Goal: Information Seeking & Learning: Check status

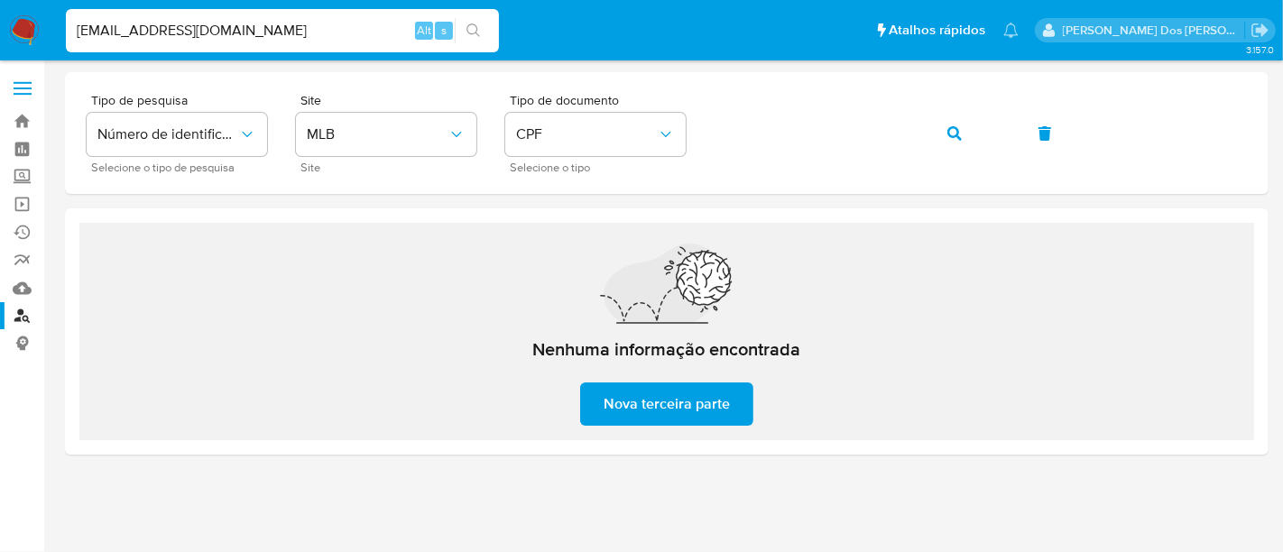
type input "msaluha@yahoo.com"
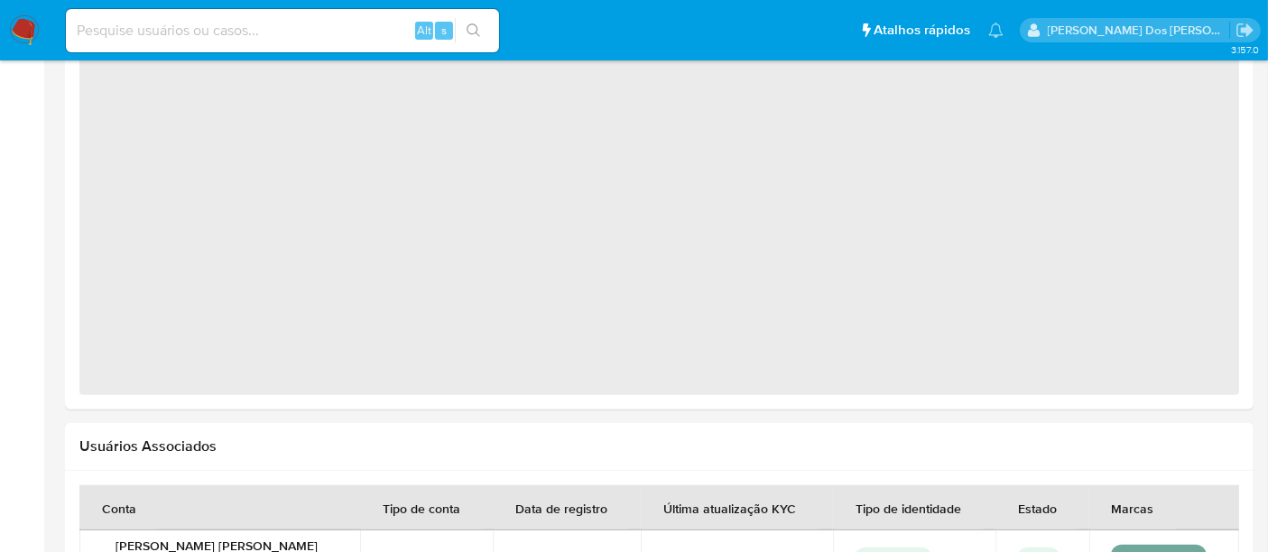
select select "10"
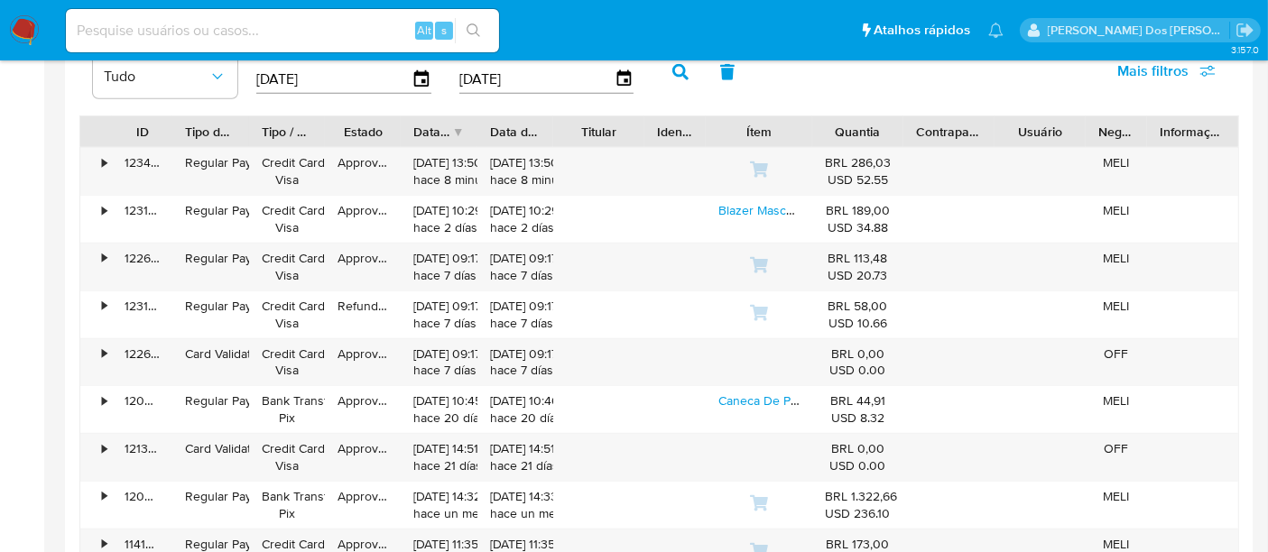
scroll to position [1604, 0]
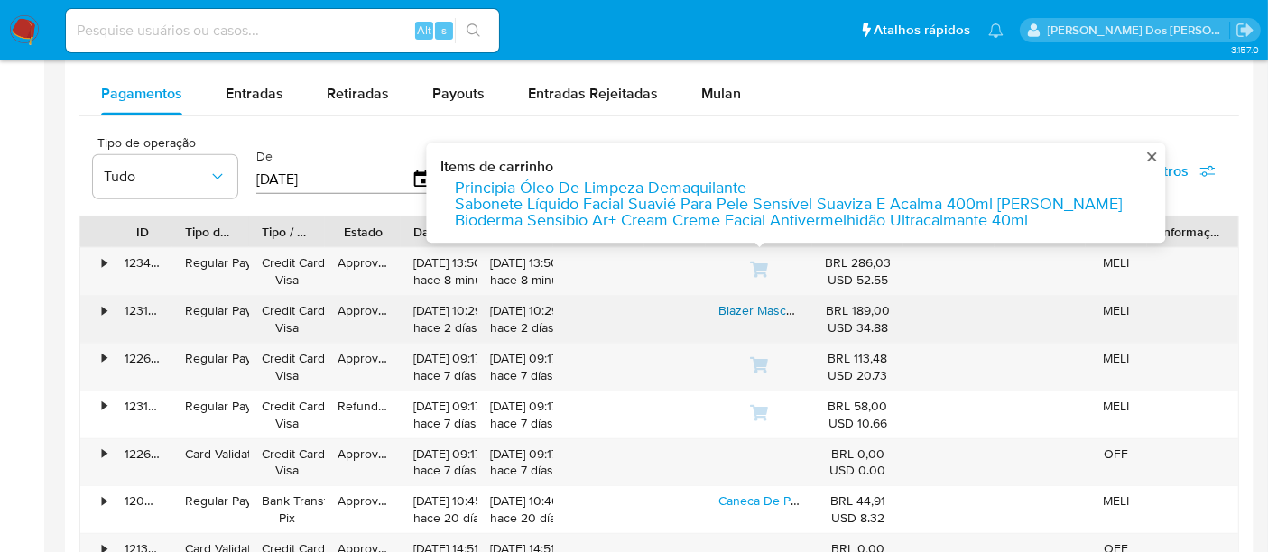
click at [744, 309] on link "Blazer Masculino Slim Fit, Roupas Masculinas, Esporte Fino" at bounding box center [882, 310] width 329 height 18
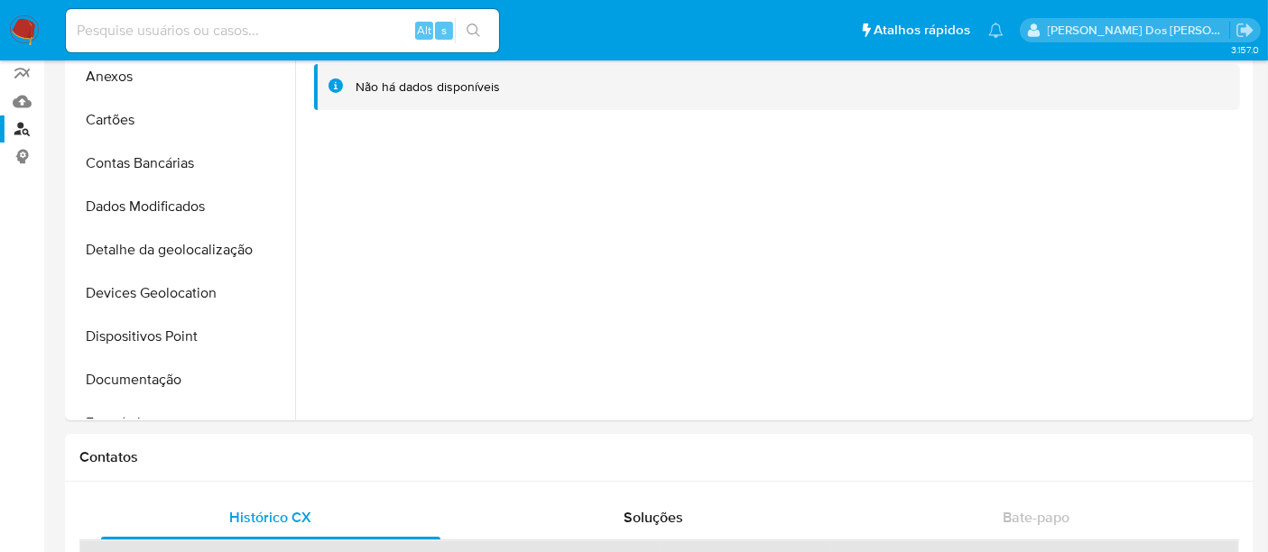
scroll to position [0, 0]
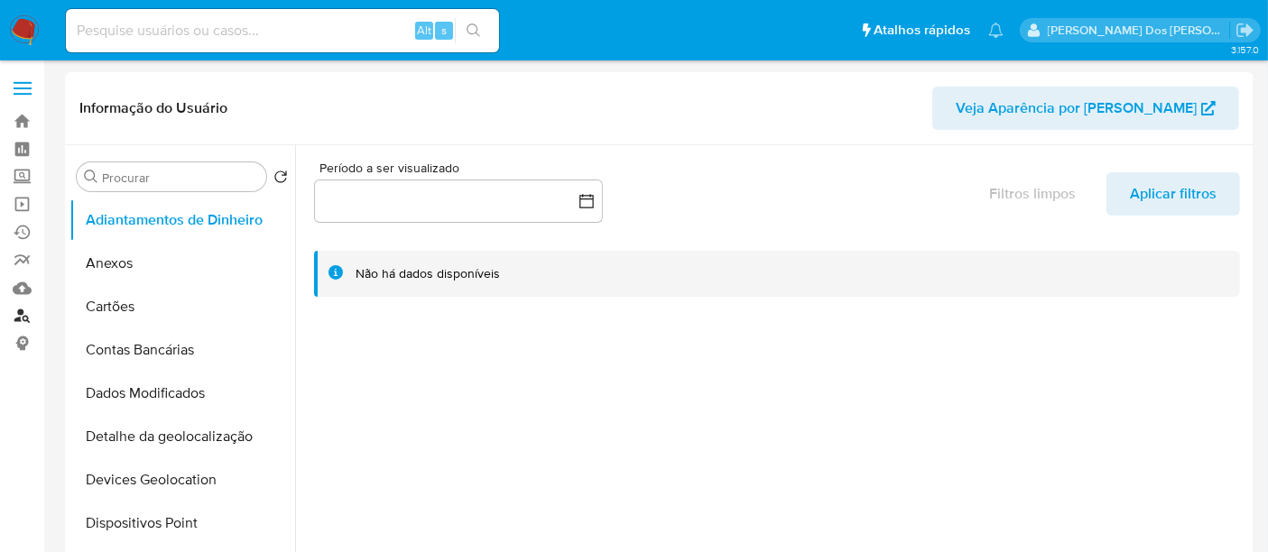
click at [26, 320] on link "Localizador de pessoas" at bounding box center [107, 316] width 215 height 28
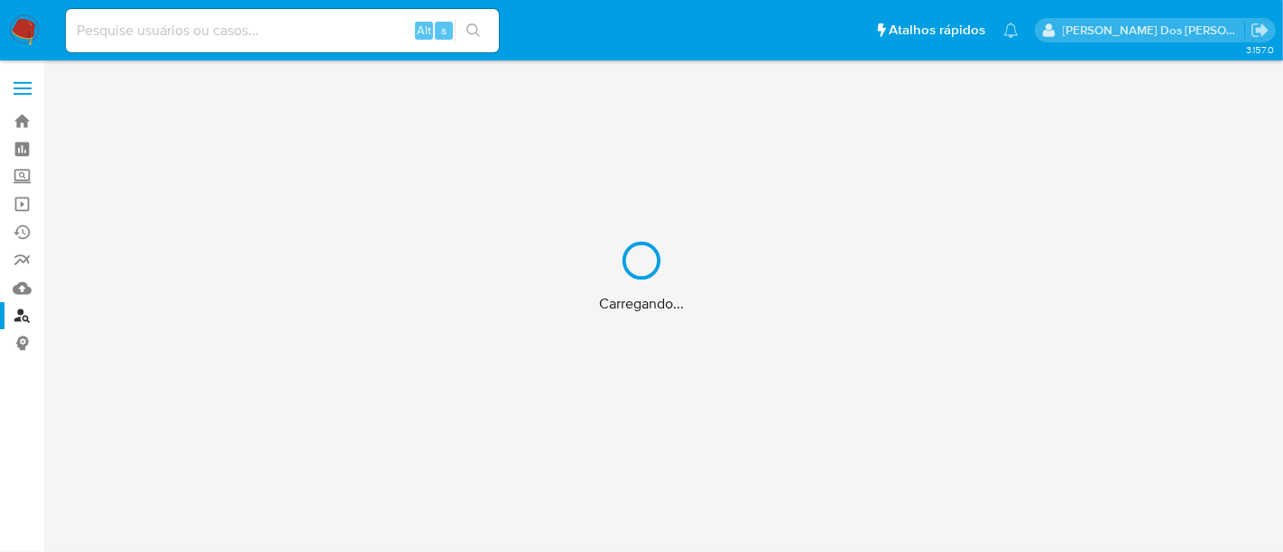
click at [199, 27] on div "Carregando..." at bounding box center [641, 276] width 1283 height 552
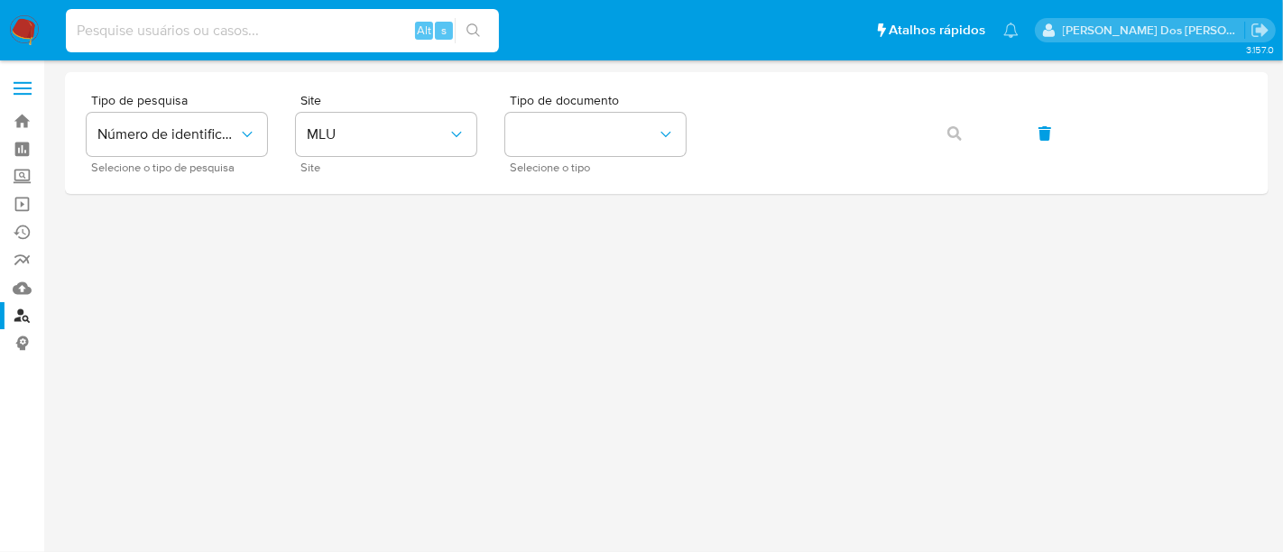
click at [199, 27] on input at bounding box center [282, 30] width 433 height 23
paste input "181935184"
type input "181935184"
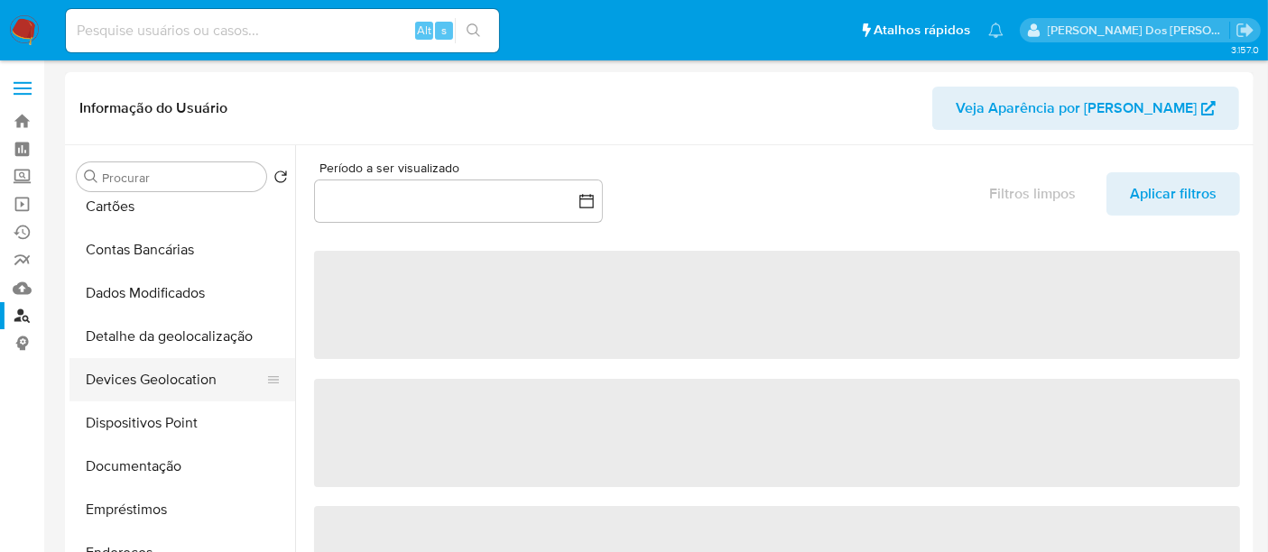
select select "10"
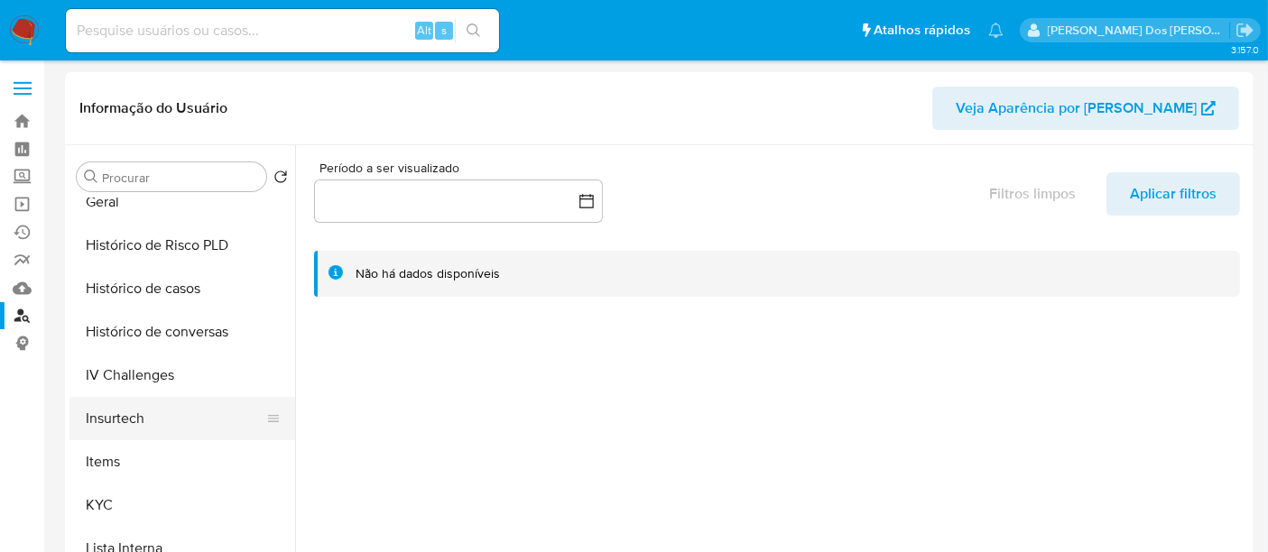
scroll to position [601, 0]
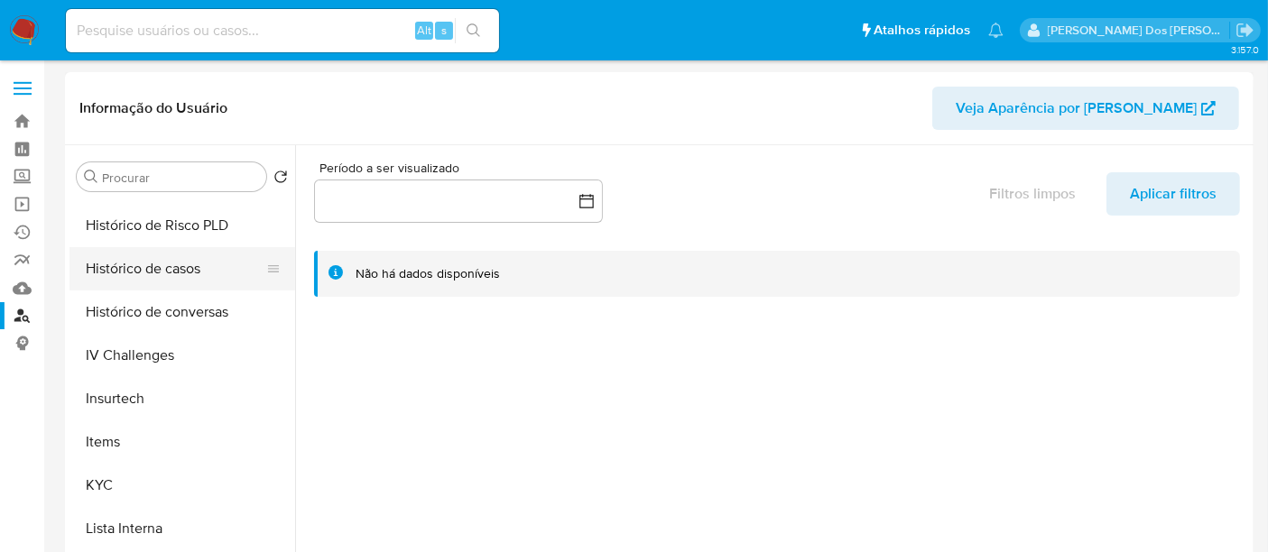
click at [153, 273] on button "Histórico de casos" at bounding box center [174, 268] width 211 height 43
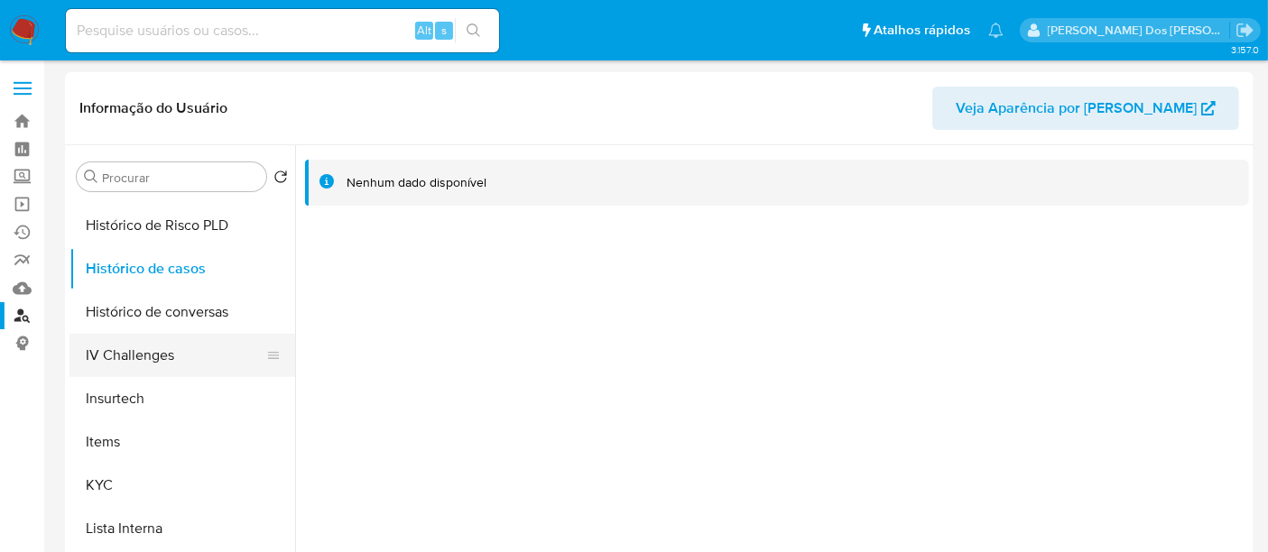
scroll to position [300, 0]
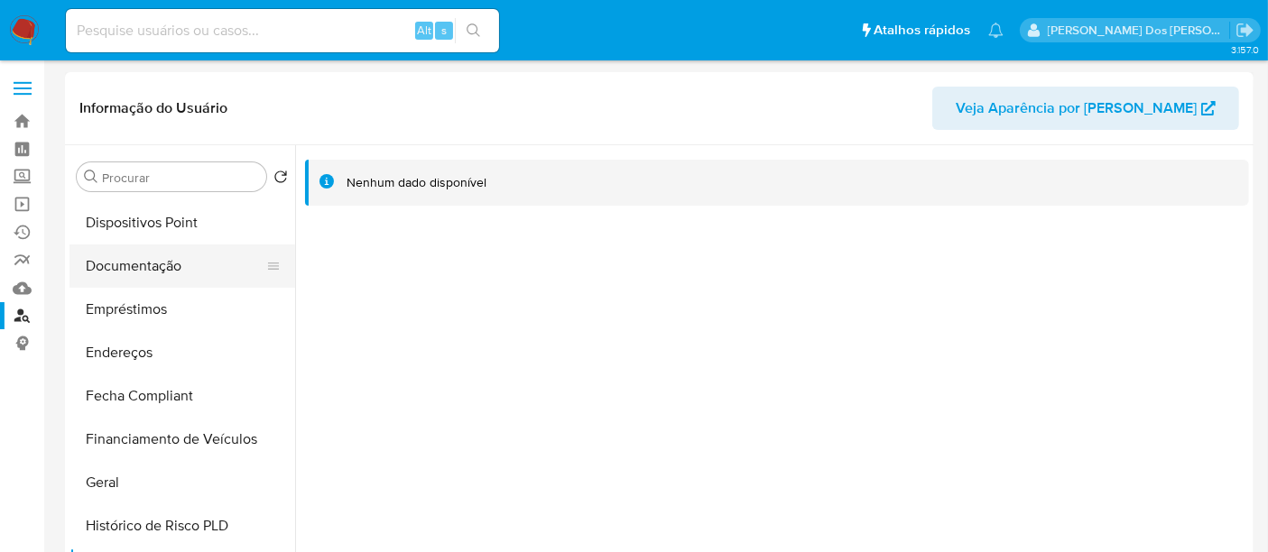
click at [158, 268] on button "Documentação" at bounding box center [174, 266] width 211 height 43
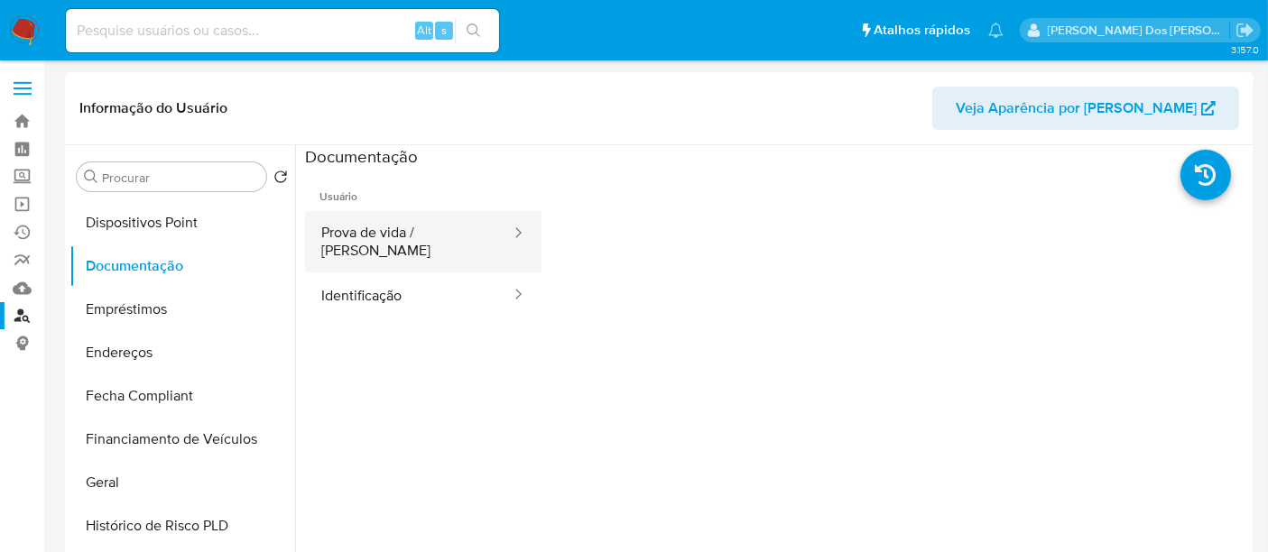
click at [371, 239] on button "Prova de vida / [PERSON_NAME]" at bounding box center [409, 241] width 208 height 61
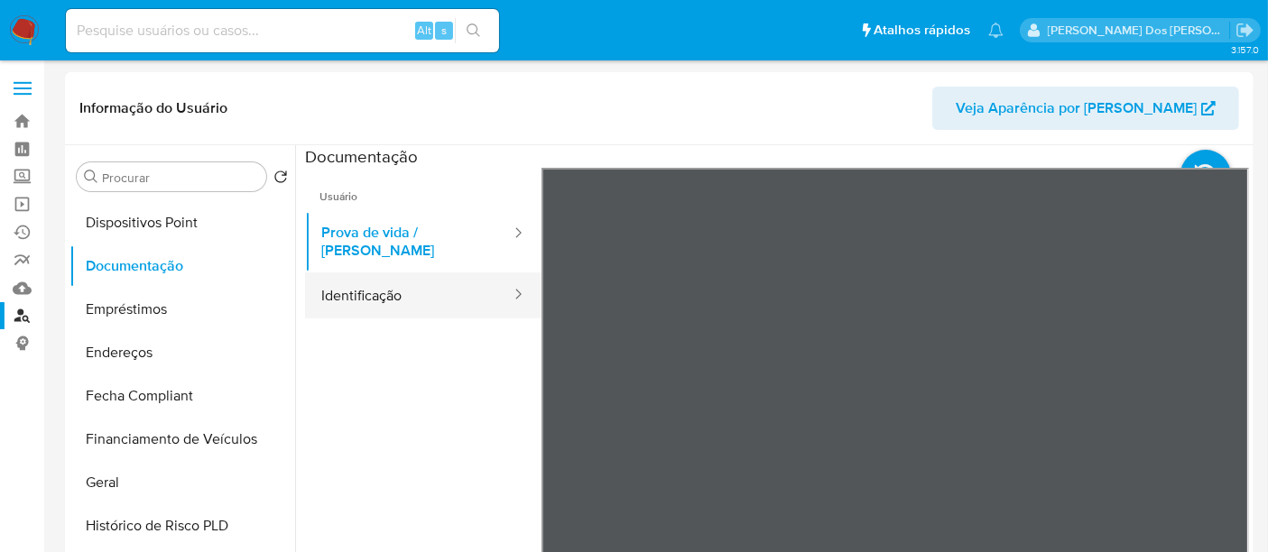
click at [399, 284] on button "Identificação" at bounding box center [409, 296] width 208 height 46
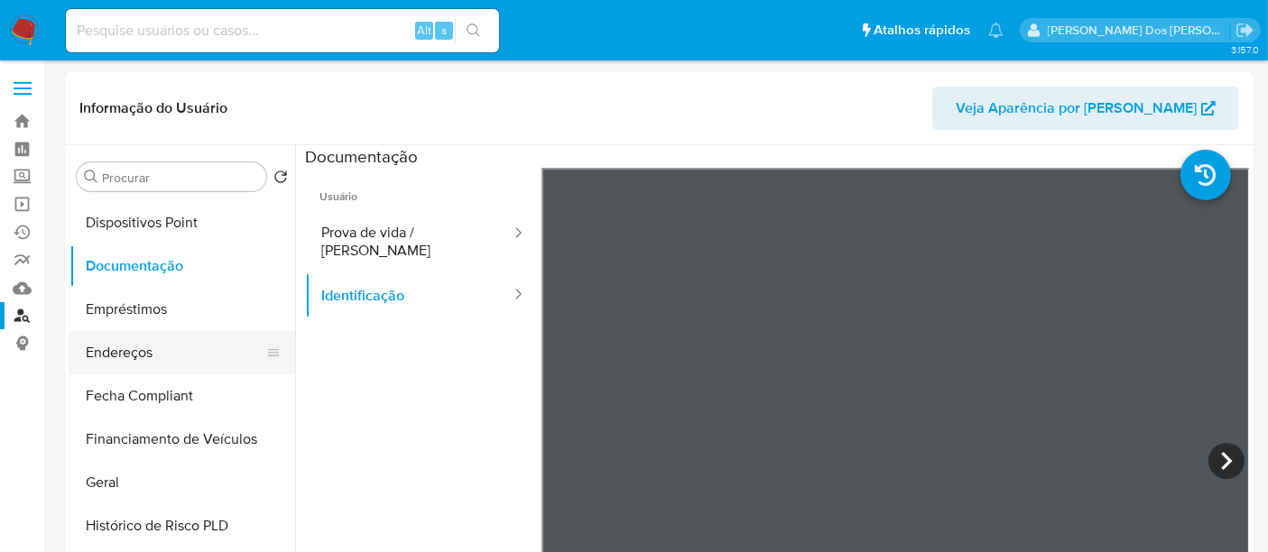
click at [135, 349] on button "Endereços" at bounding box center [174, 352] width 211 height 43
